Goal: Task Accomplishment & Management: Use online tool/utility

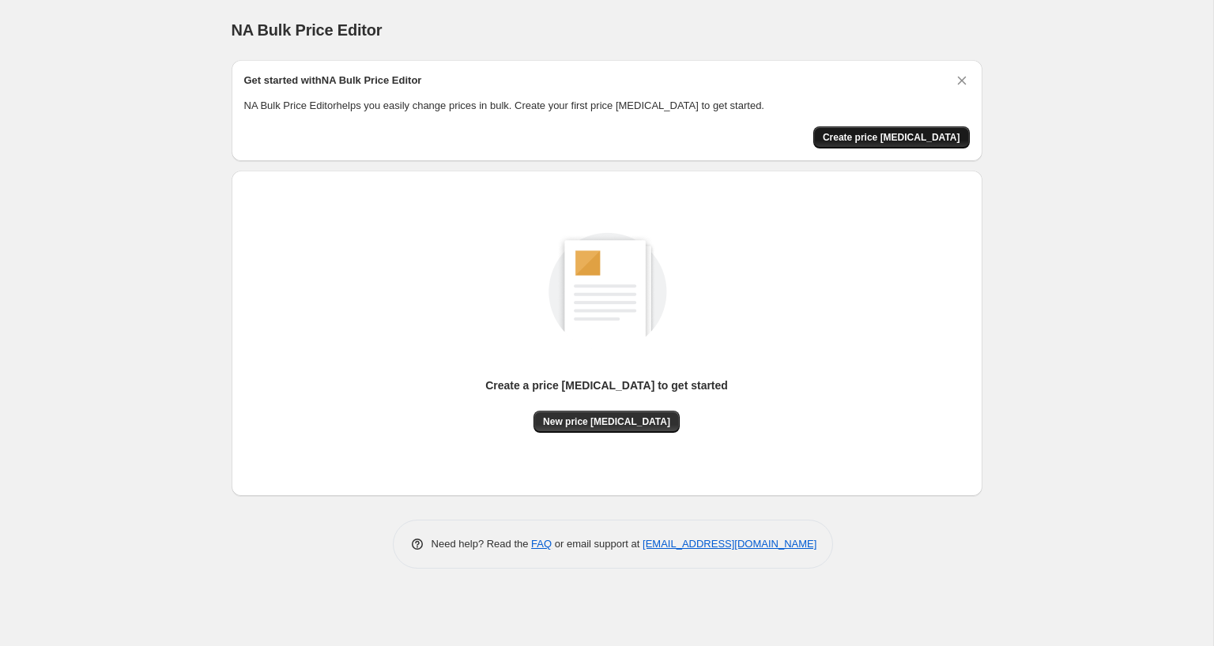
click at [915, 131] on span "Create price change job" at bounding box center [890, 137] width 137 height 13
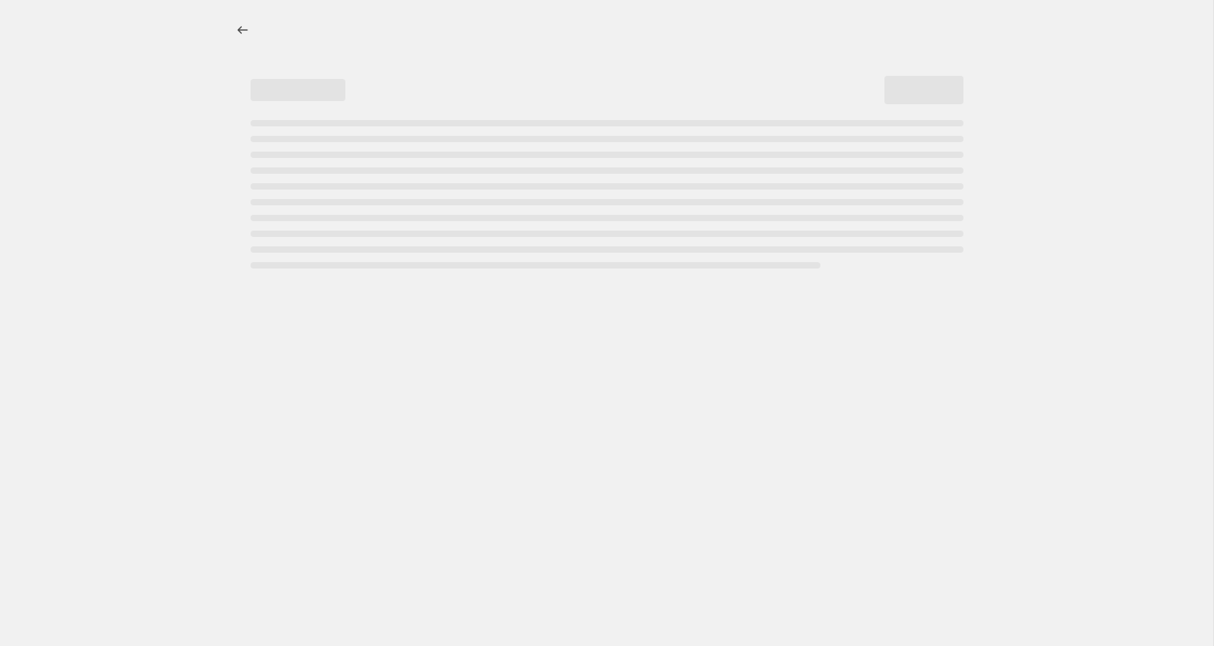
select select "percentage"
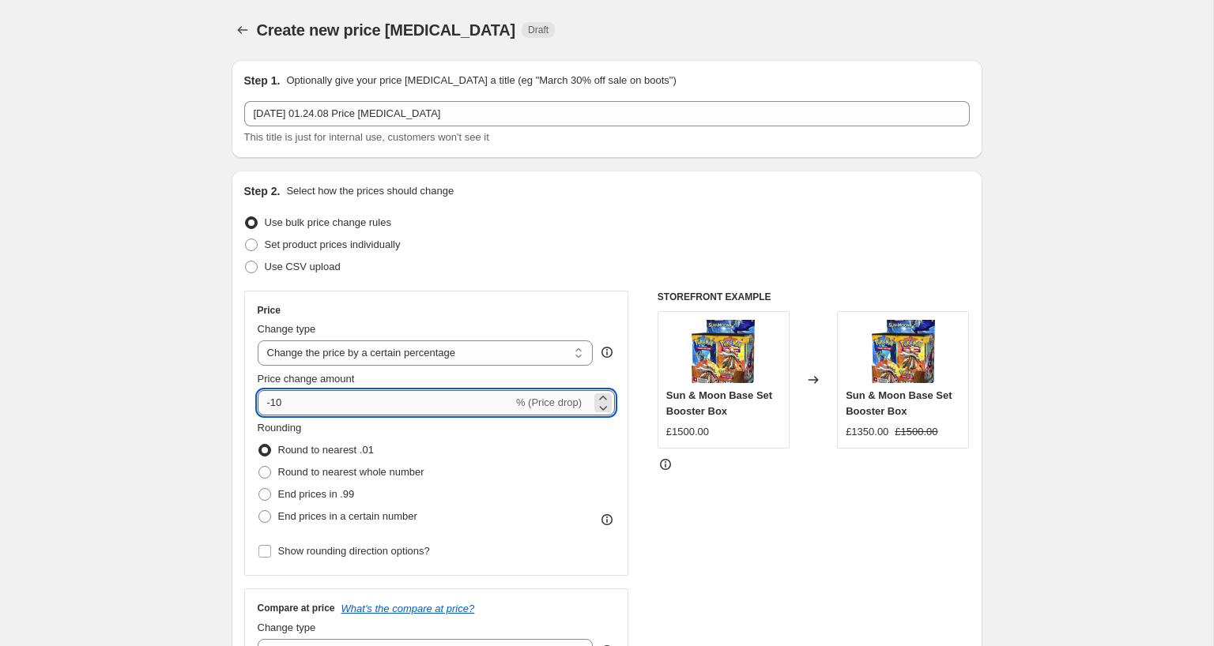
click at [357, 400] on input "-10" at bounding box center [385, 402] width 255 height 25
type input "-1"
type input "-2"
type input "-18"
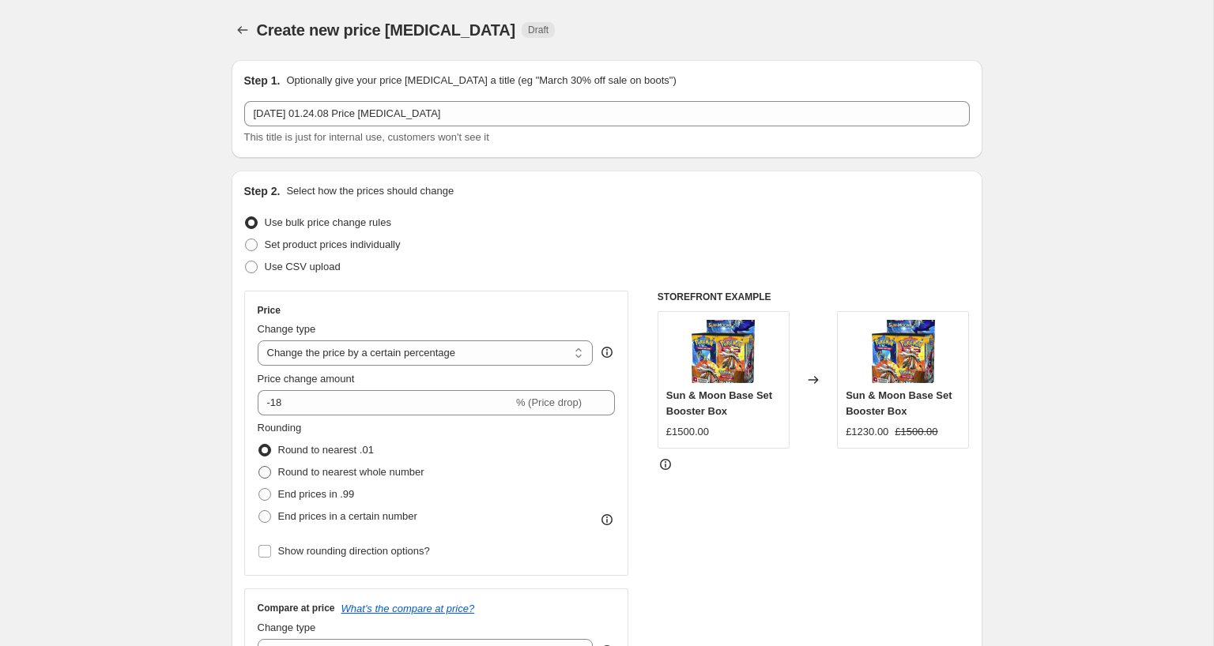
click at [318, 473] on span "Round to nearest whole number" at bounding box center [351, 472] width 146 height 12
click at [259, 467] on input "Round to nearest whole number" at bounding box center [258, 466] width 1 height 1
radio input "true"
click at [327, 472] on span "Round to nearest whole number" at bounding box center [351, 472] width 146 height 12
click at [259, 467] on input "Round to nearest whole number" at bounding box center [258, 466] width 1 height 1
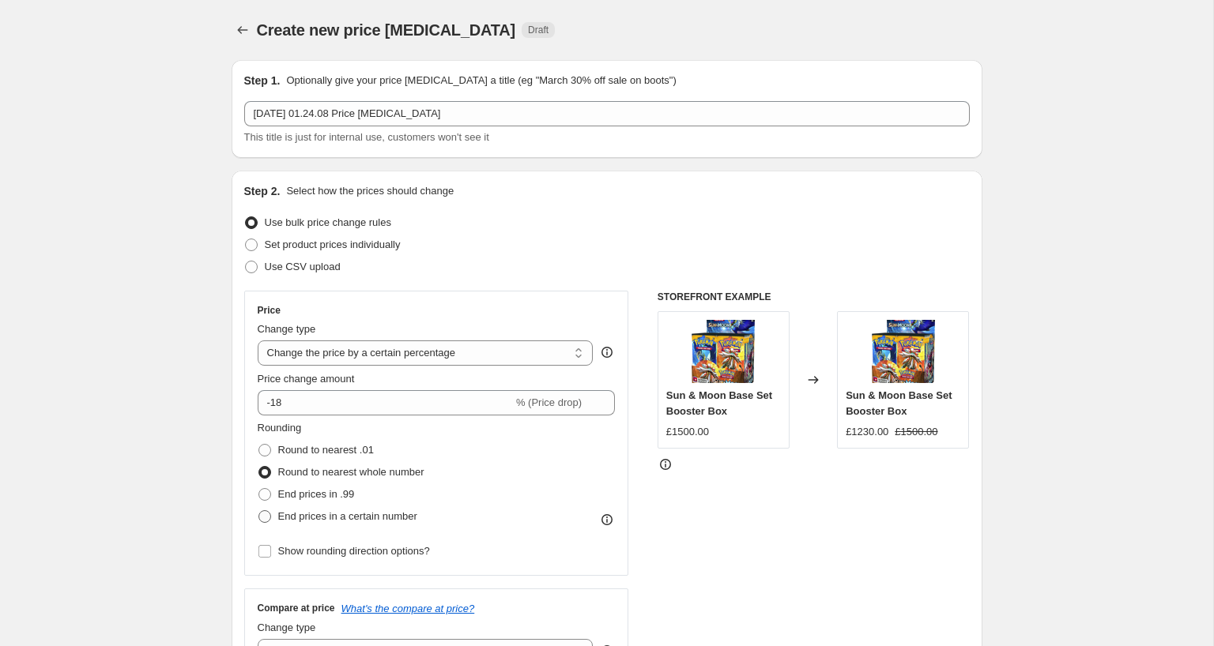
click at [328, 517] on span "End prices in a certain number" at bounding box center [347, 516] width 139 height 12
click at [259, 511] on input "End prices in a certain number" at bounding box center [258, 510] width 1 height 1
radio input "true"
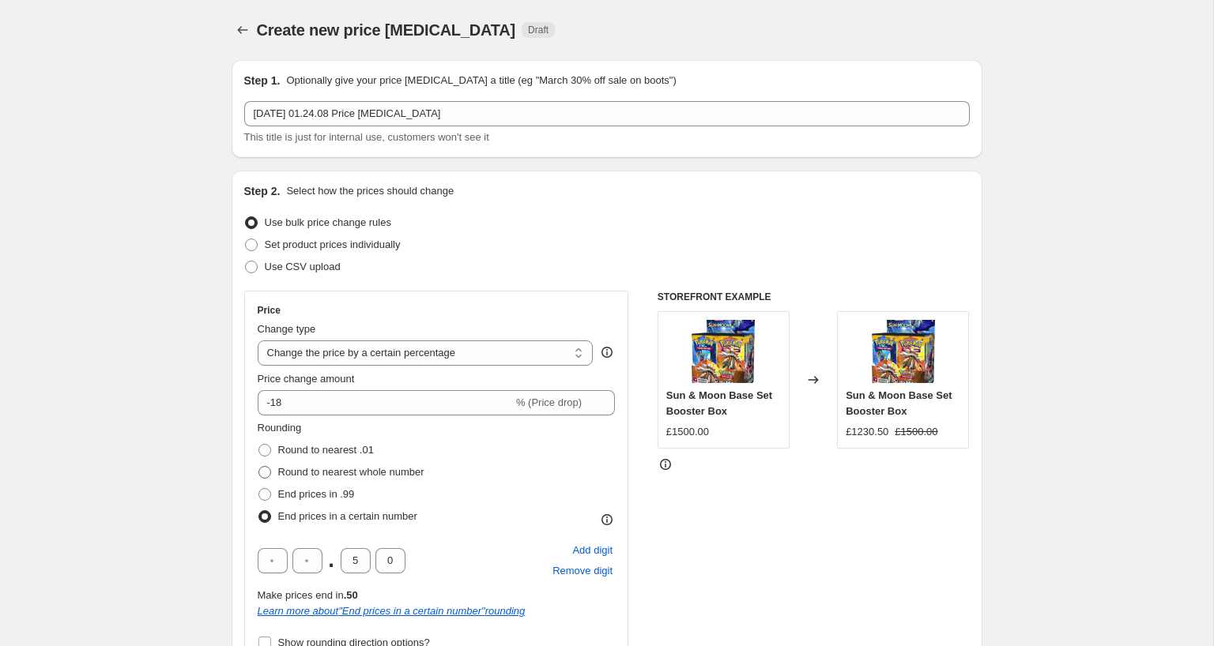
click at [315, 476] on span "Round to nearest whole number" at bounding box center [351, 472] width 146 height 12
click at [259, 467] on input "Round to nearest whole number" at bounding box center [258, 466] width 1 height 1
radio input "true"
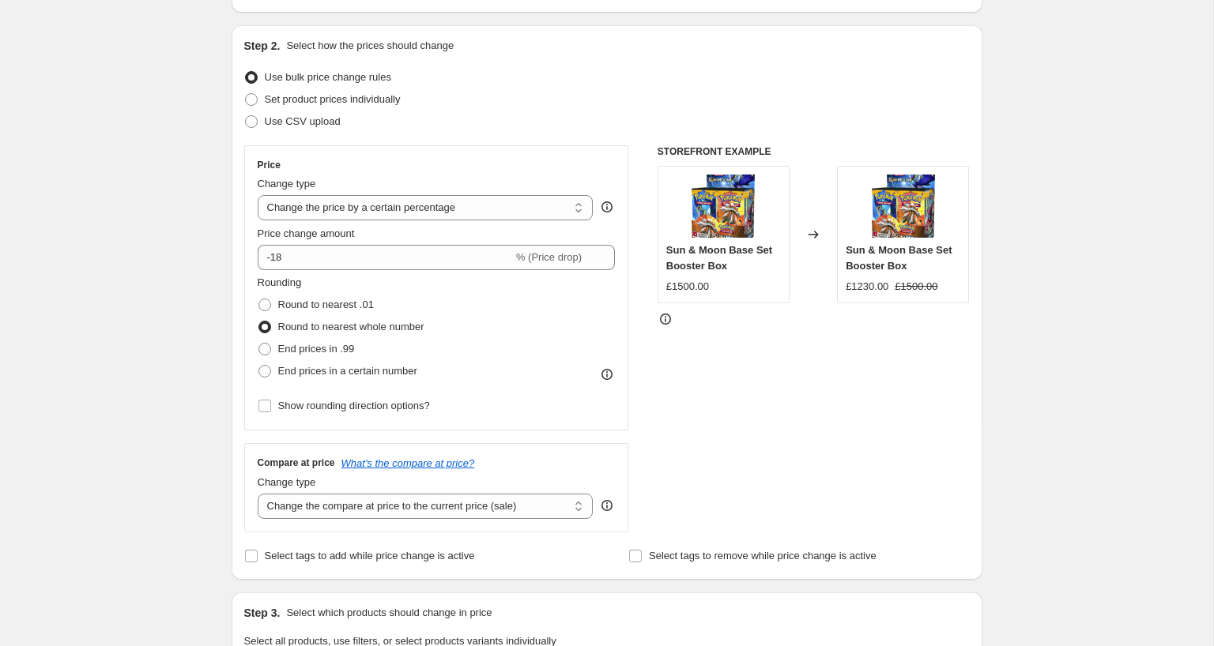
scroll to position [249, 0]
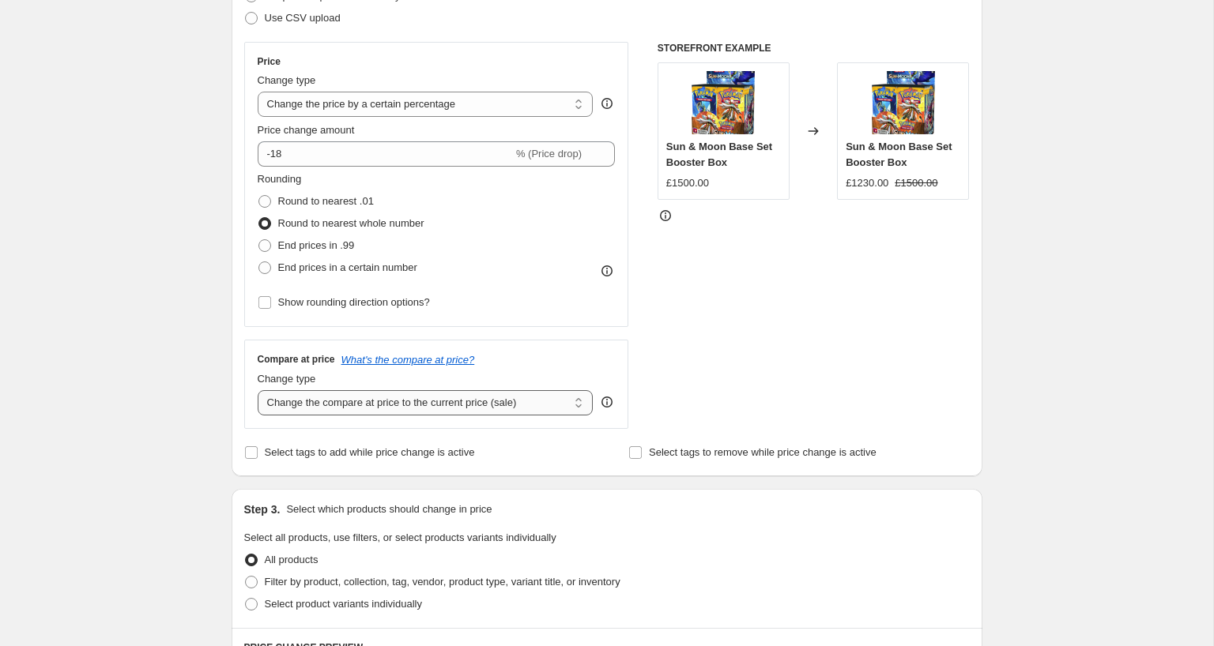
click at [372, 410] on select "Change the compare at price to the current price (sale) Change the compare at p…" at bounding box center [426, 402] width 336 height 25
select select "remove"
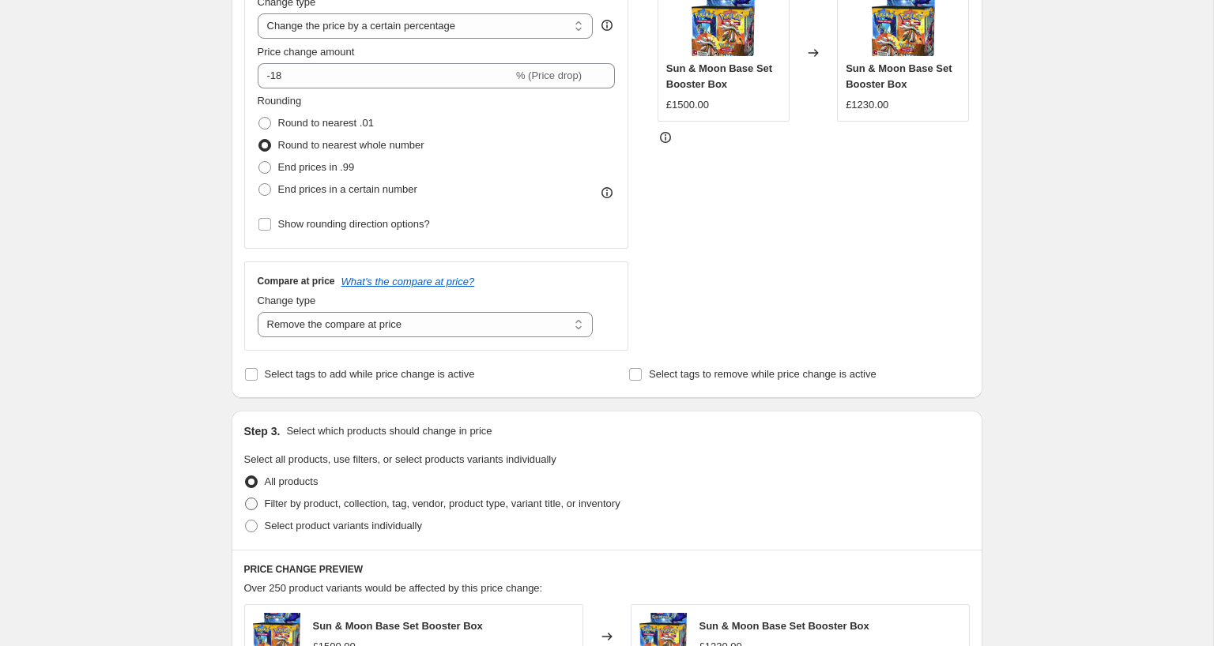
click at [363, 502] on span "Filter by product, collection, tag, vendor, product type, variant title, or inv…" at bounding box center [443, 504] width 356 height 12
click at [246, 499] on input "Filter by product, collection, tag, vendor, product type, variant title, or inv…" at bounding box center [245, 498] width 1 height 1
radio input "true"
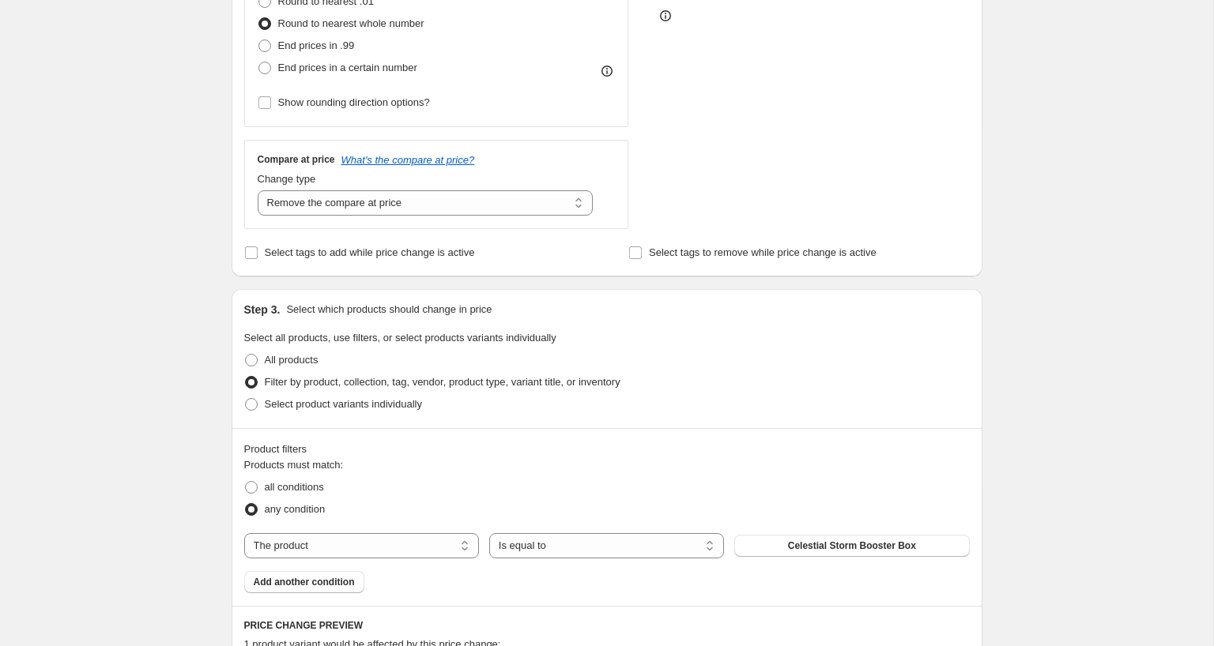
scroll to position [475, 0]
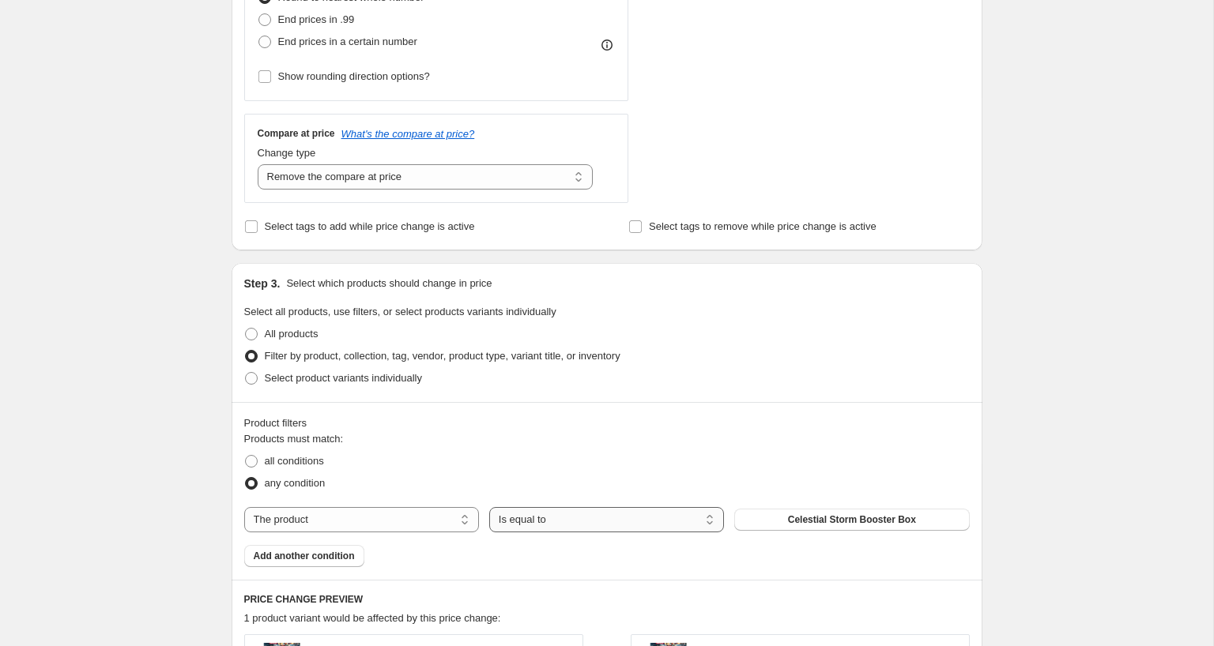
click at [570, 514] on select "Is equal to Is not equal to" at bounding box center [606, 519] width 235 height 25
click at [661, 521] on select "Is equal to Is not equal to" at bounding box center [606, 519] width 235 height 25
click at [450, 522] on select "The product The product's collection The product's tag The product's vendor The…" at bounding box center [361, 519] width 235 height 25
select select "collection"
click at [815, 517] on span "Halaman beranda" at bounding box center [851, 520] width 79 height 13
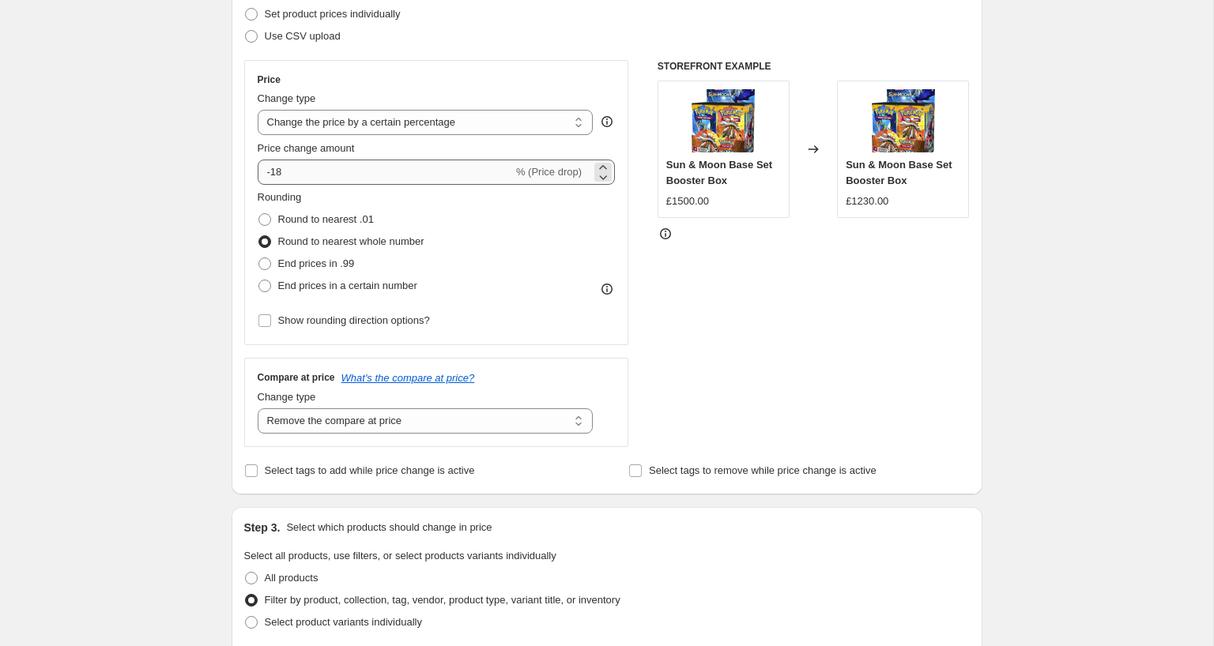
scroll to position [216, 0]
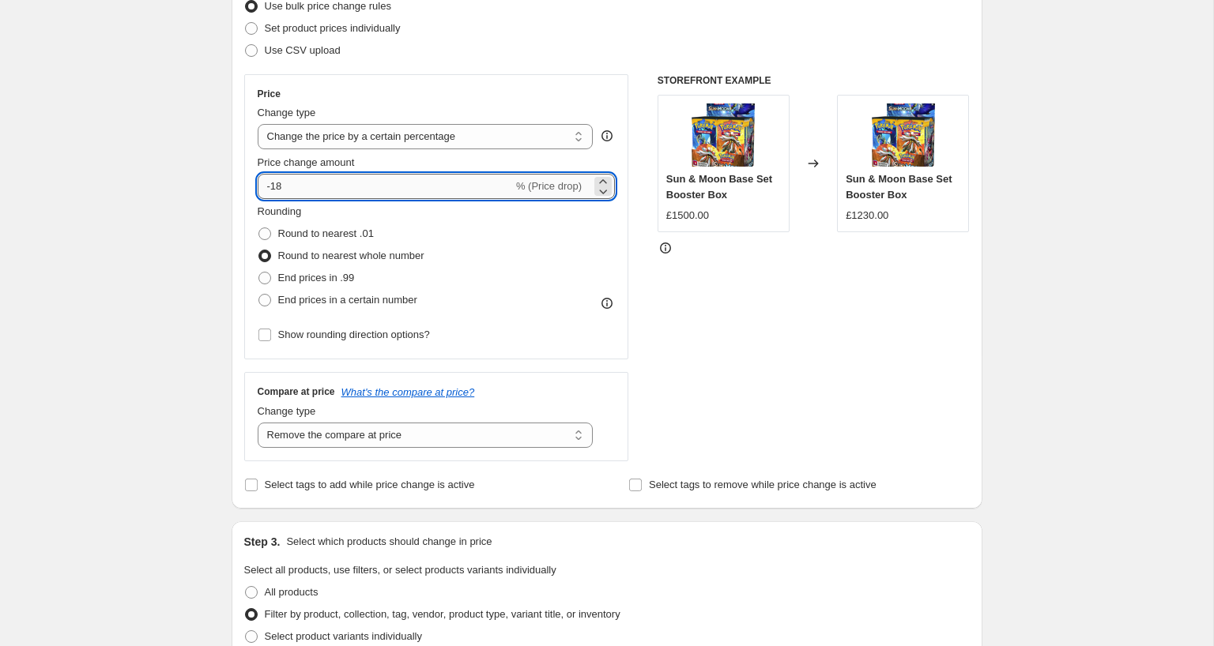
click at [320, 191] on input "-18" at bounding box center [385, 186] width 255 height 25
type input "-1"
type input "-26"
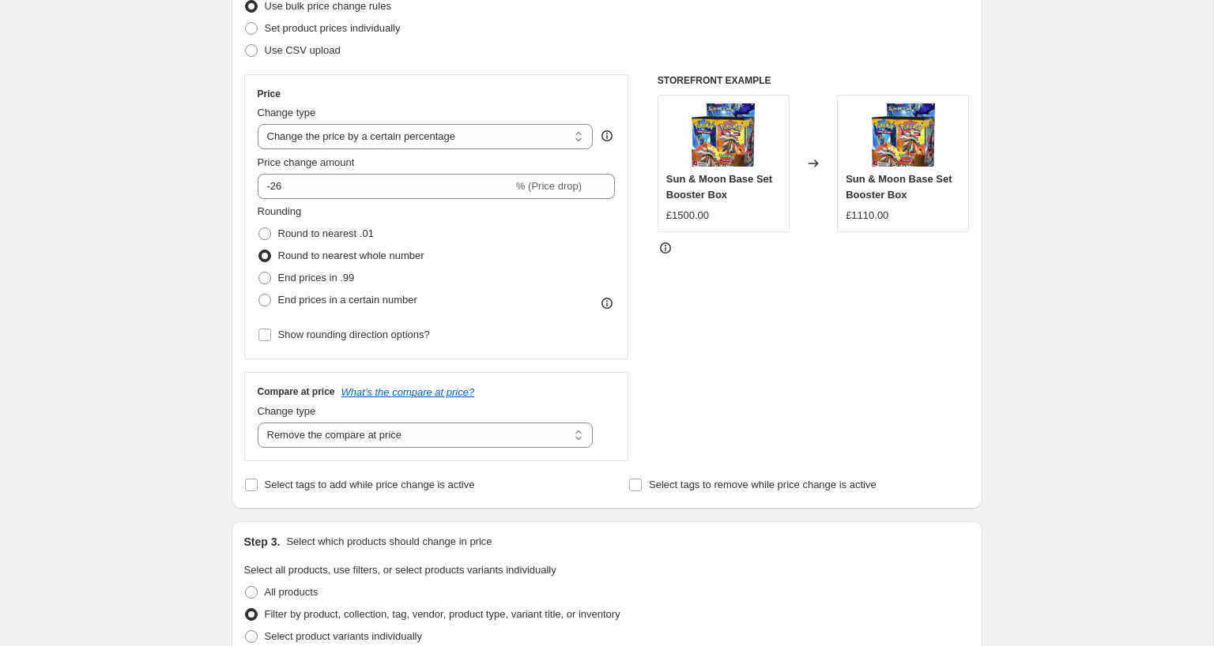
click at [670, 349] on div "STOREFRONT EXAMPLE Sun & Moon Base Set Booster Box £1500.00 Changed to Sun & Mo…" at bounding box center [813, 267] width 312 height 387
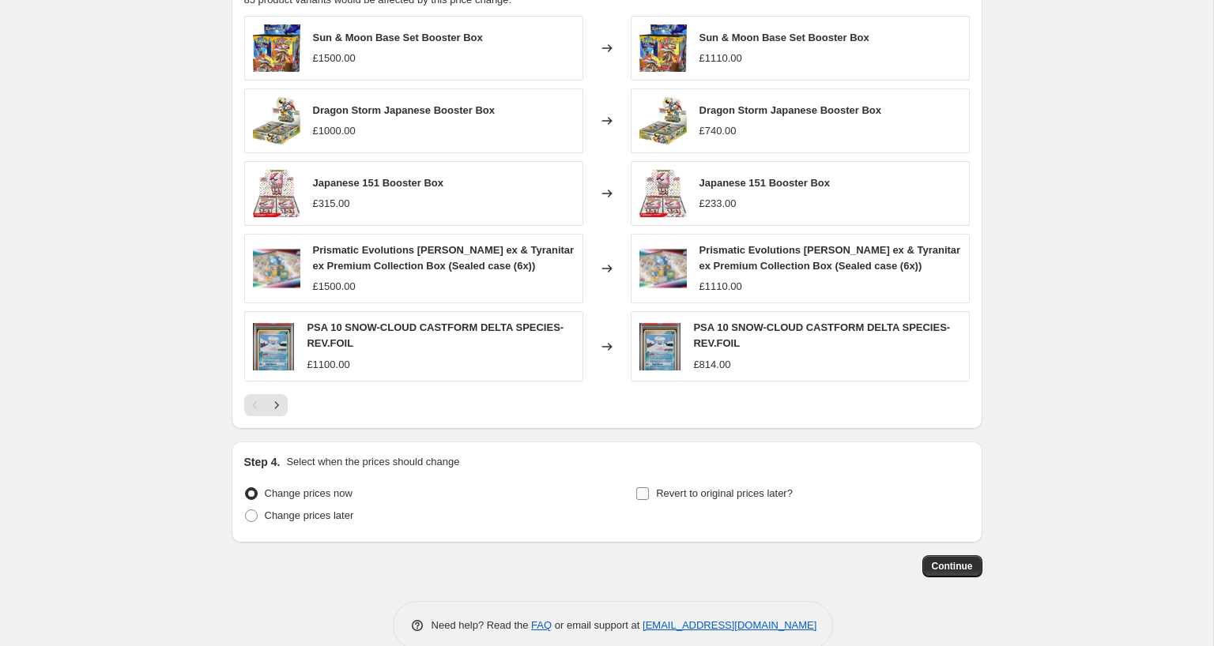
scroll to position [1121, 0]
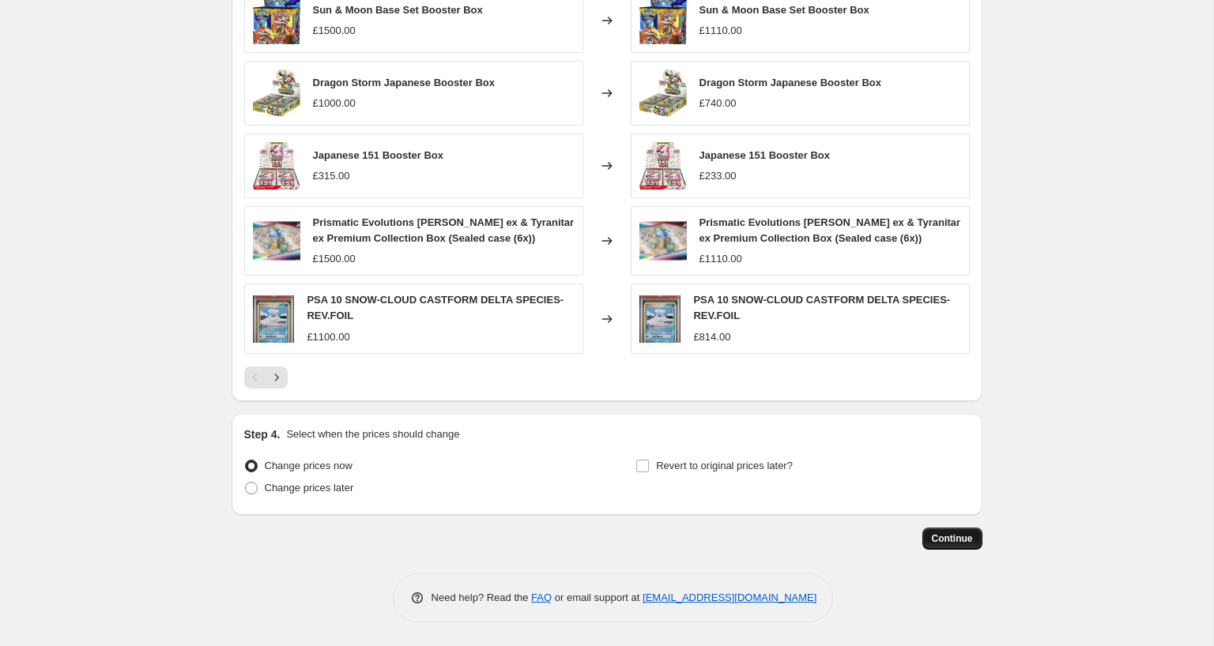
click at [947, 543] on span "Continue" at bounding box center [951, 539] width 41 height 13
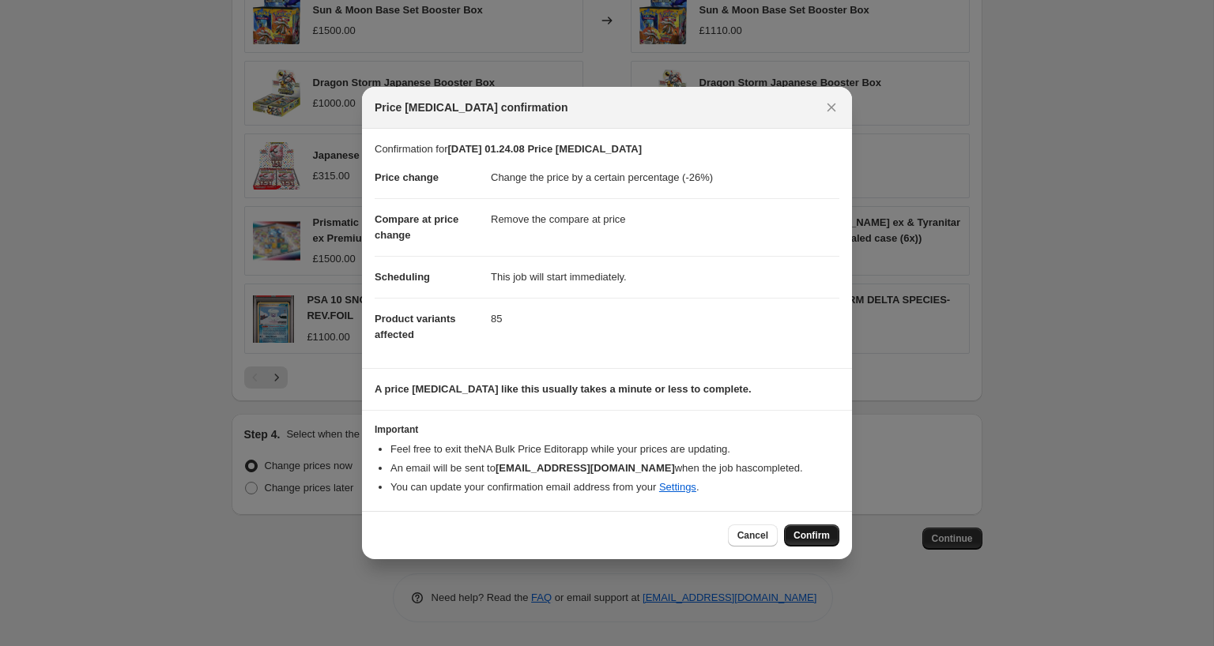
click at [825, 527] on button "Confirm" at bounding box center [811, 536] width 55 height 22
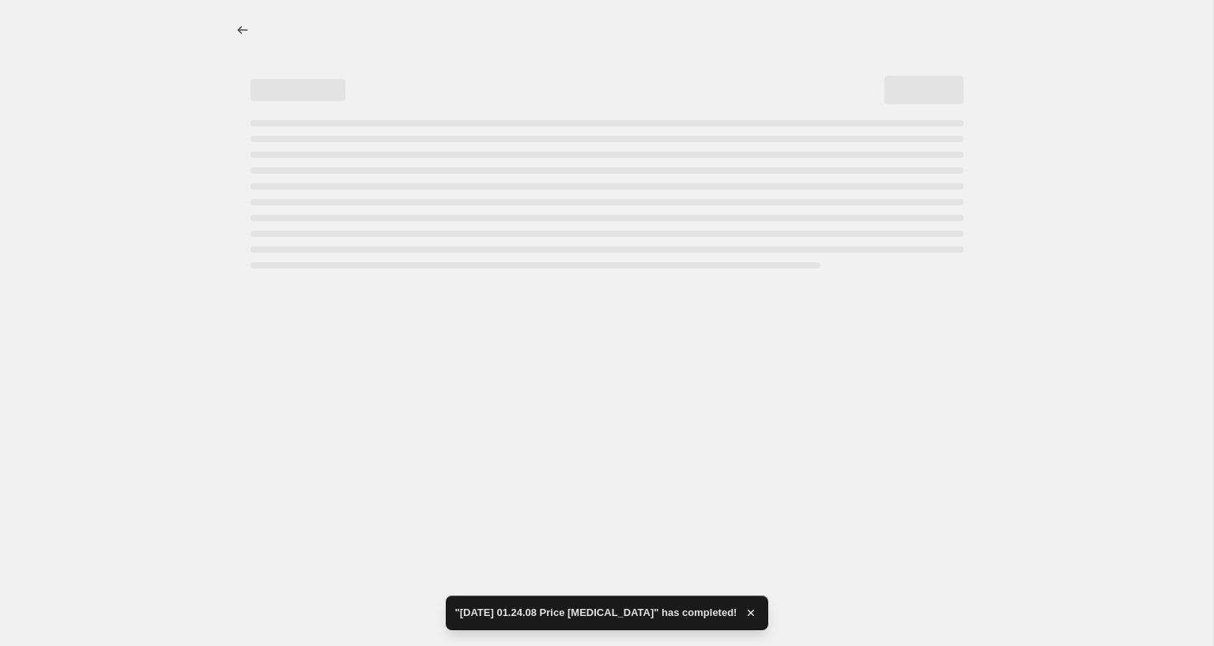
select select "percentage"
select select "remove"
select select "collection"
